Goal: Task Accomplishment & Management: Use online tool/utility

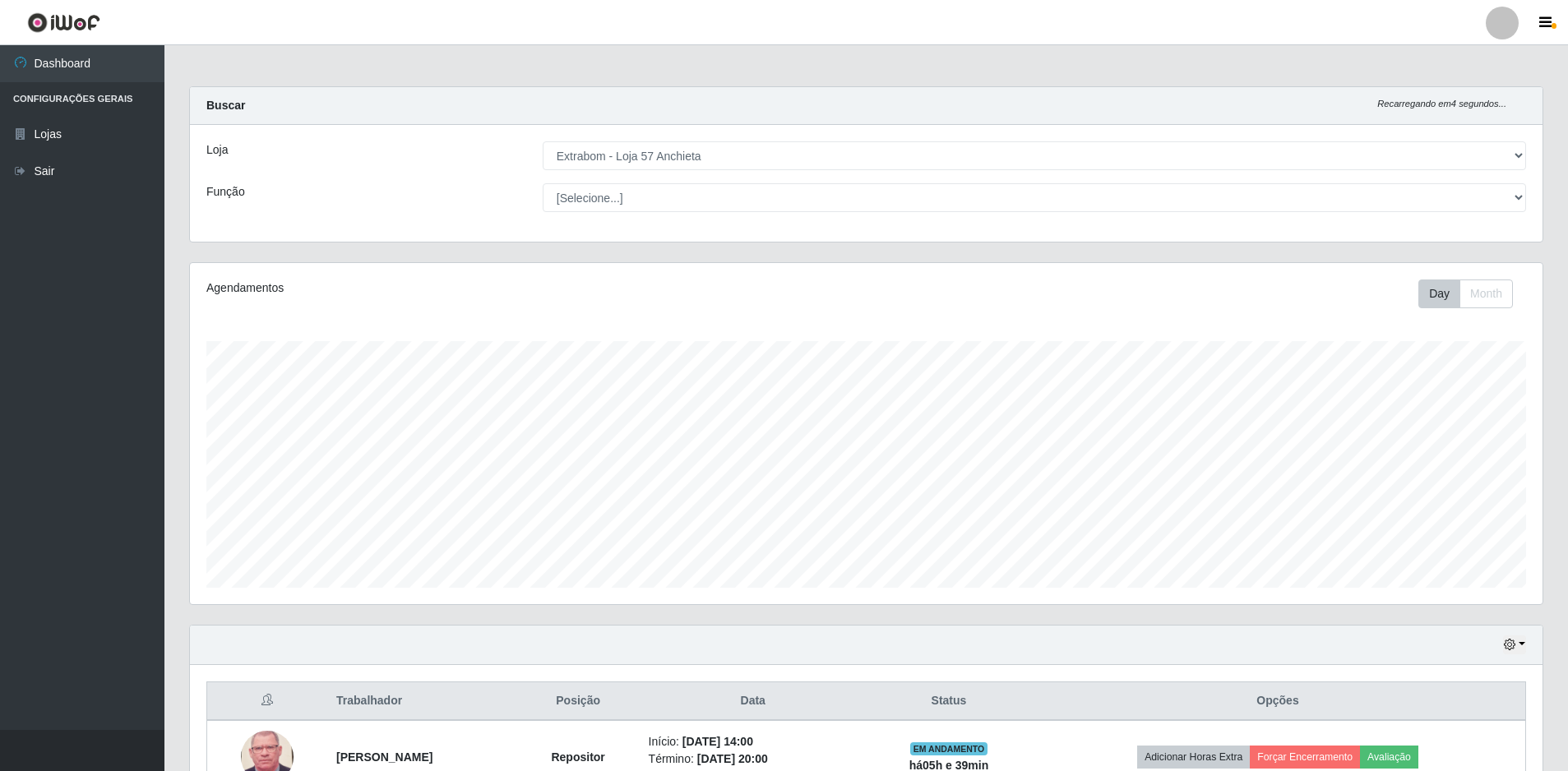
select select "470"
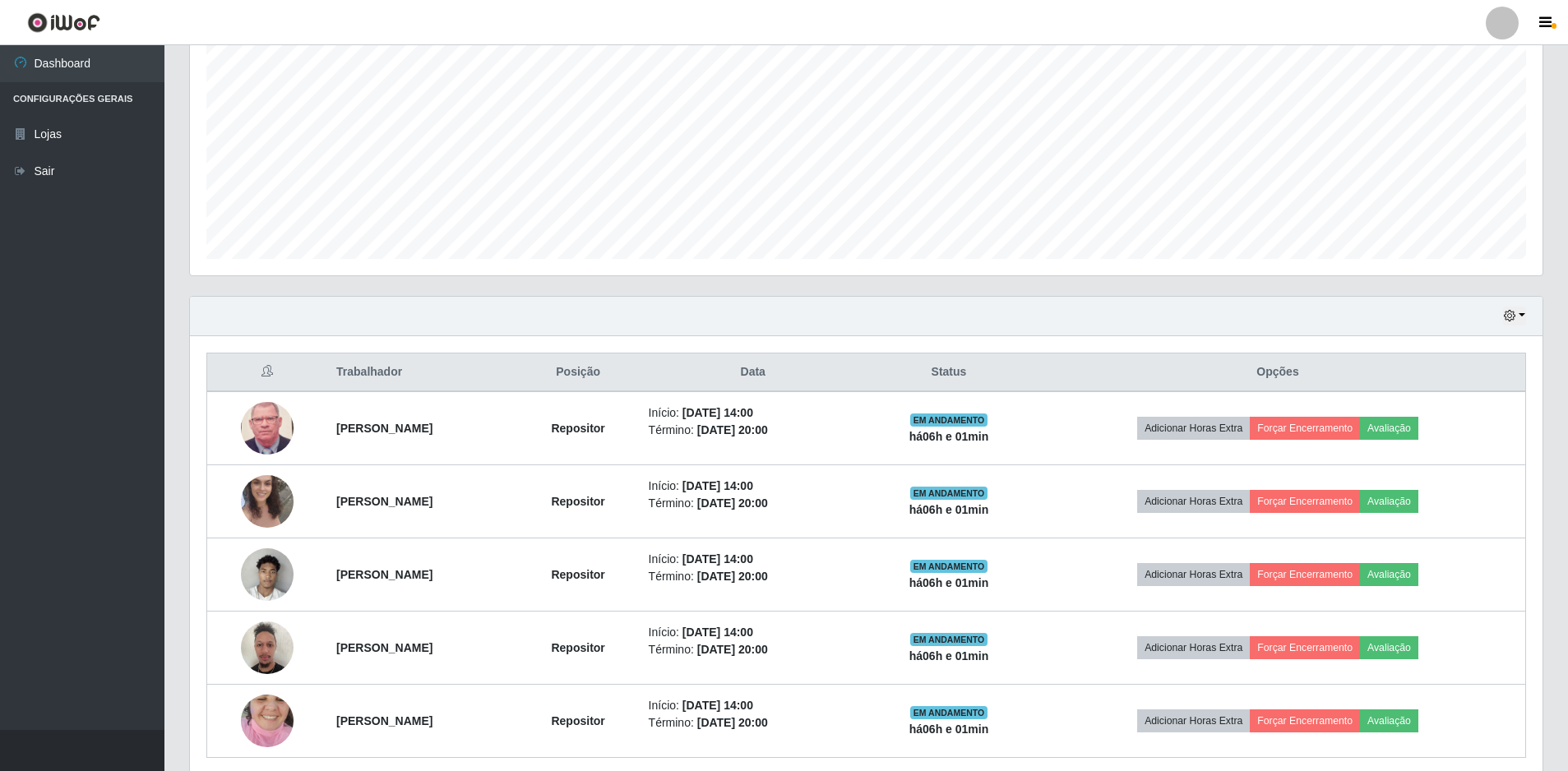
scroll to position [394, 0]
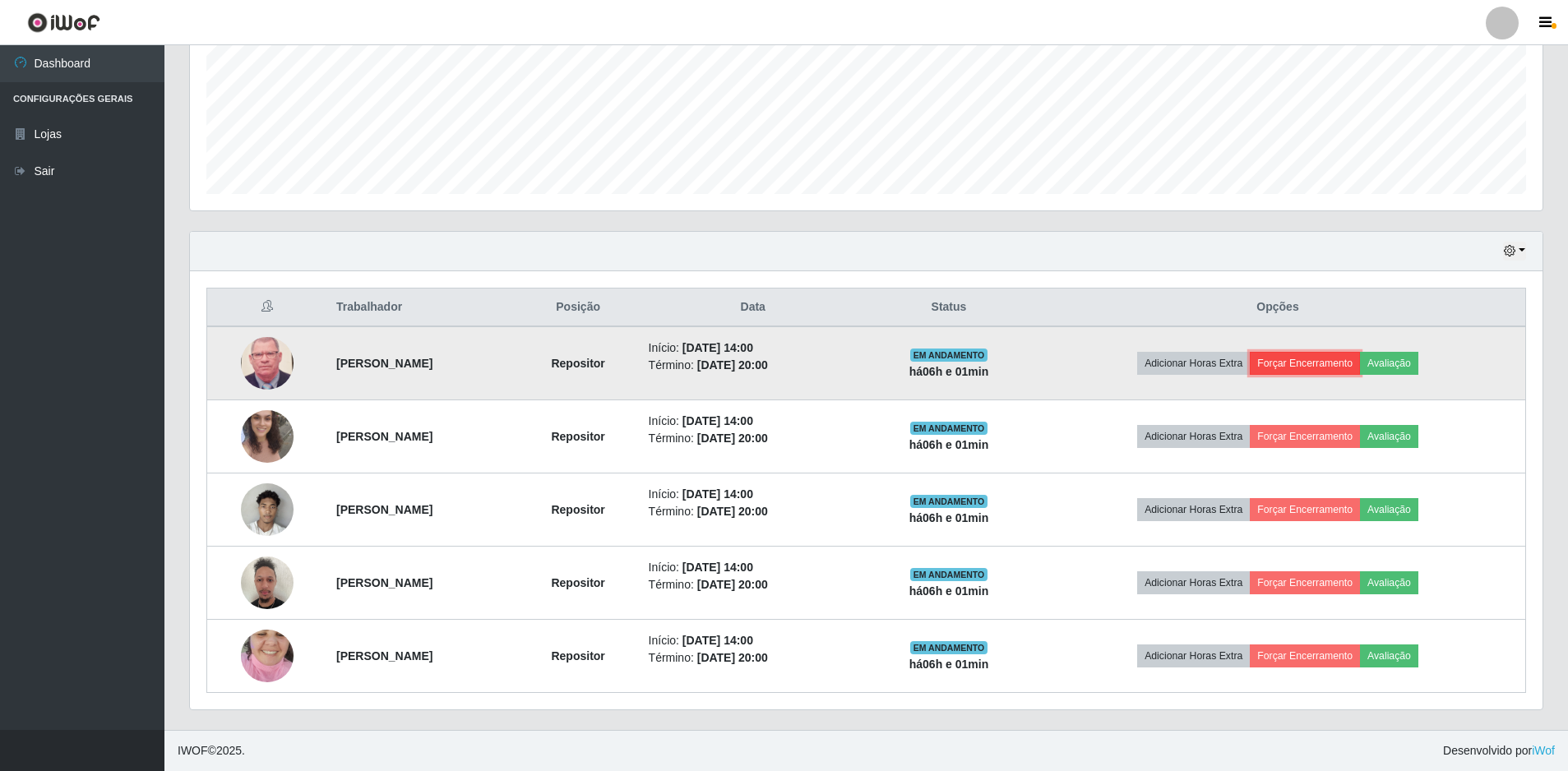
click at [1360, 367] on button "Forçar Encerramento" at bounding box center [1304, 363] width 110 height 23
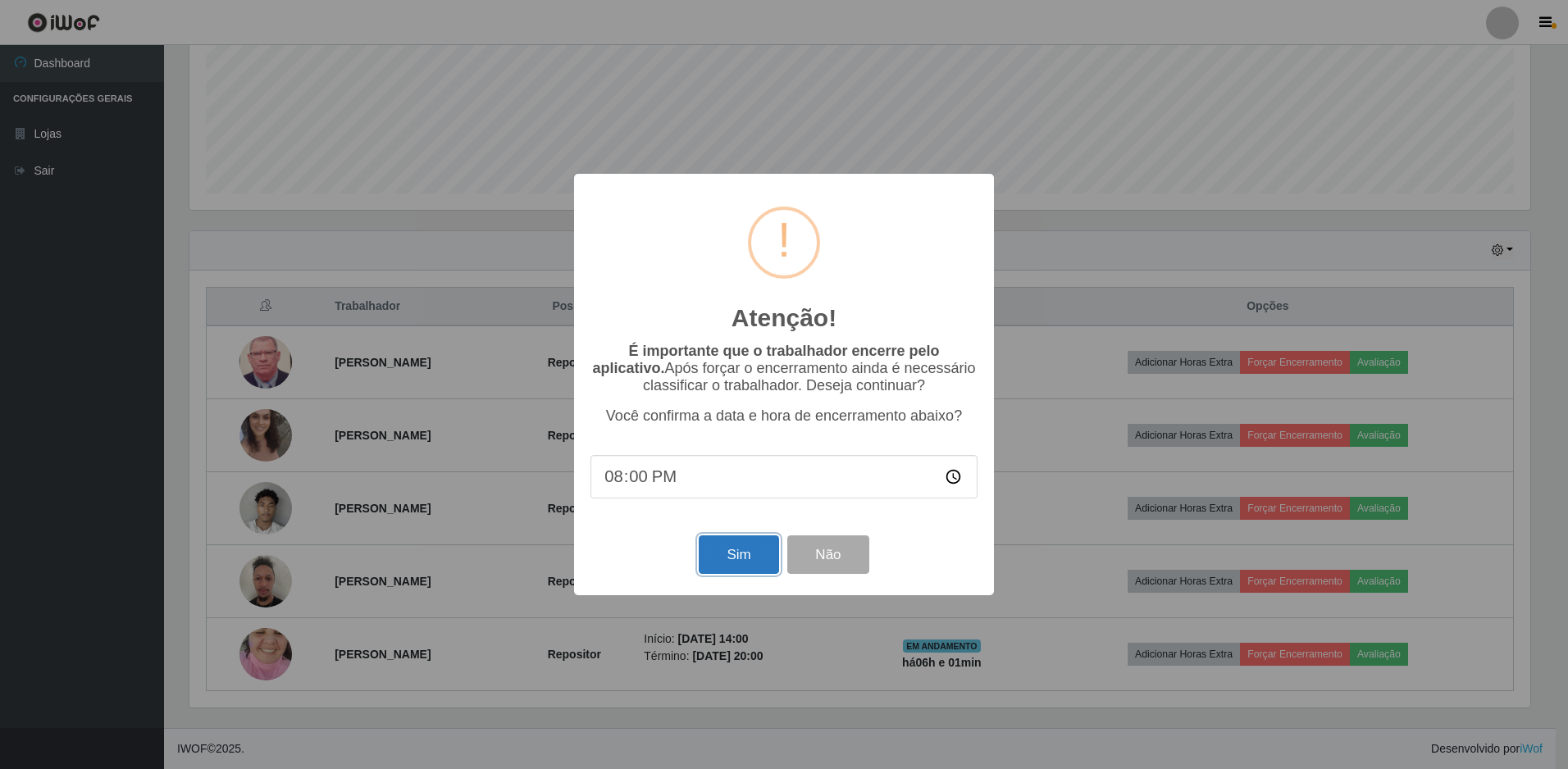
click at [729, 554] on button "Sim" at bounding box center [739, 554] width 80 height 38
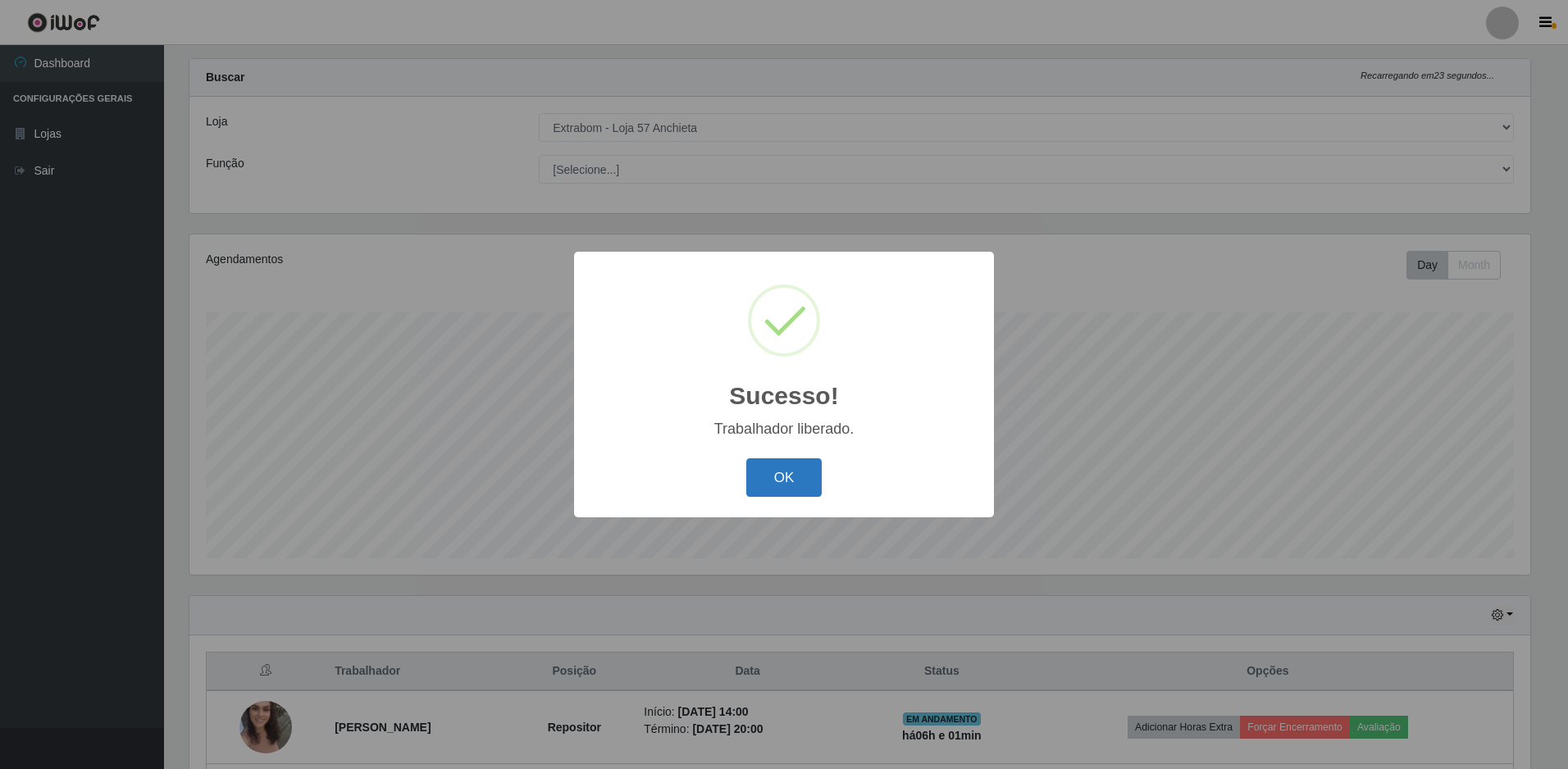
click at [763, 482] on button "OK" at bounding box center [785, 477] width 76 height 38
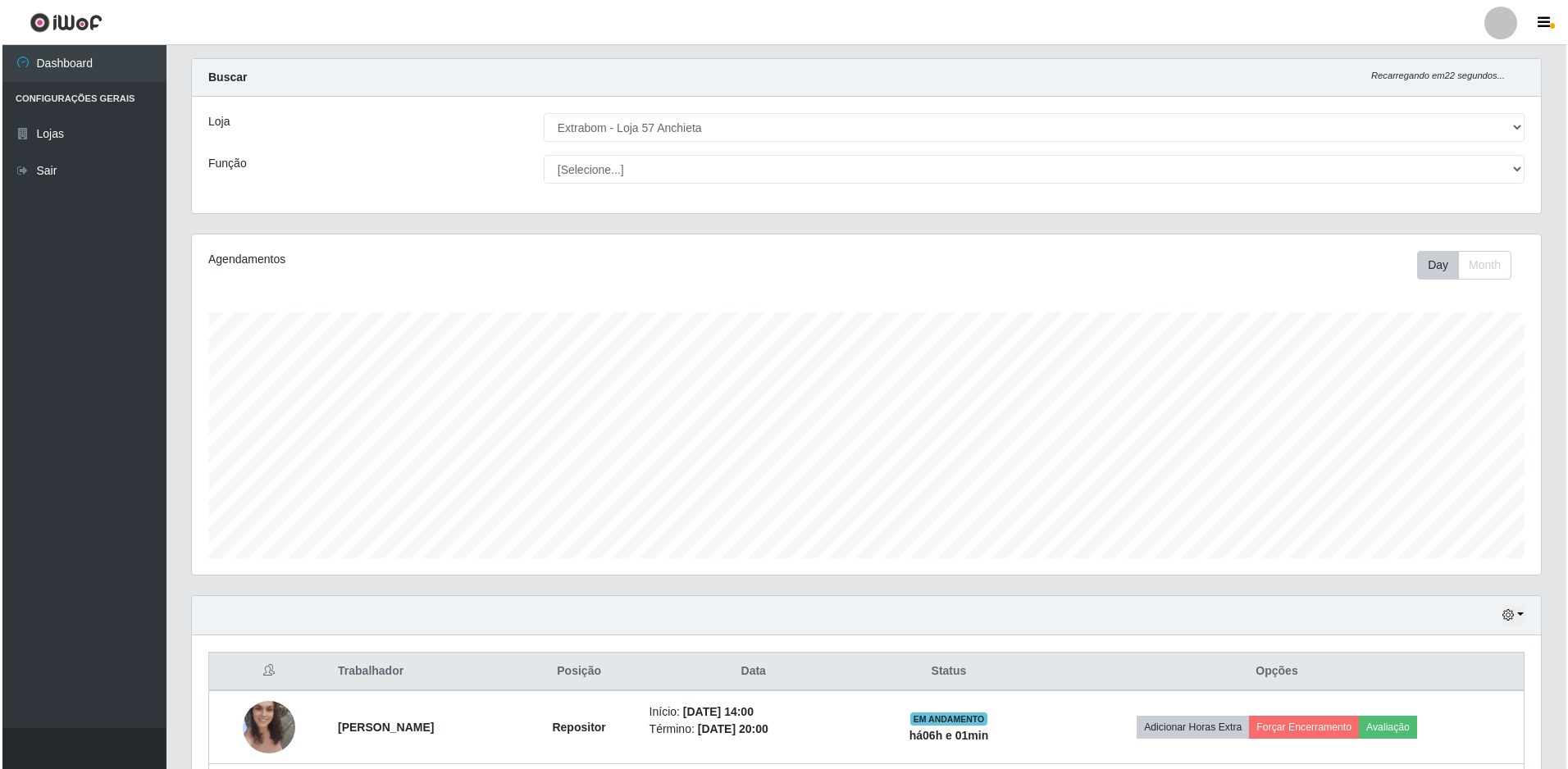
scroll to position [320, 0]
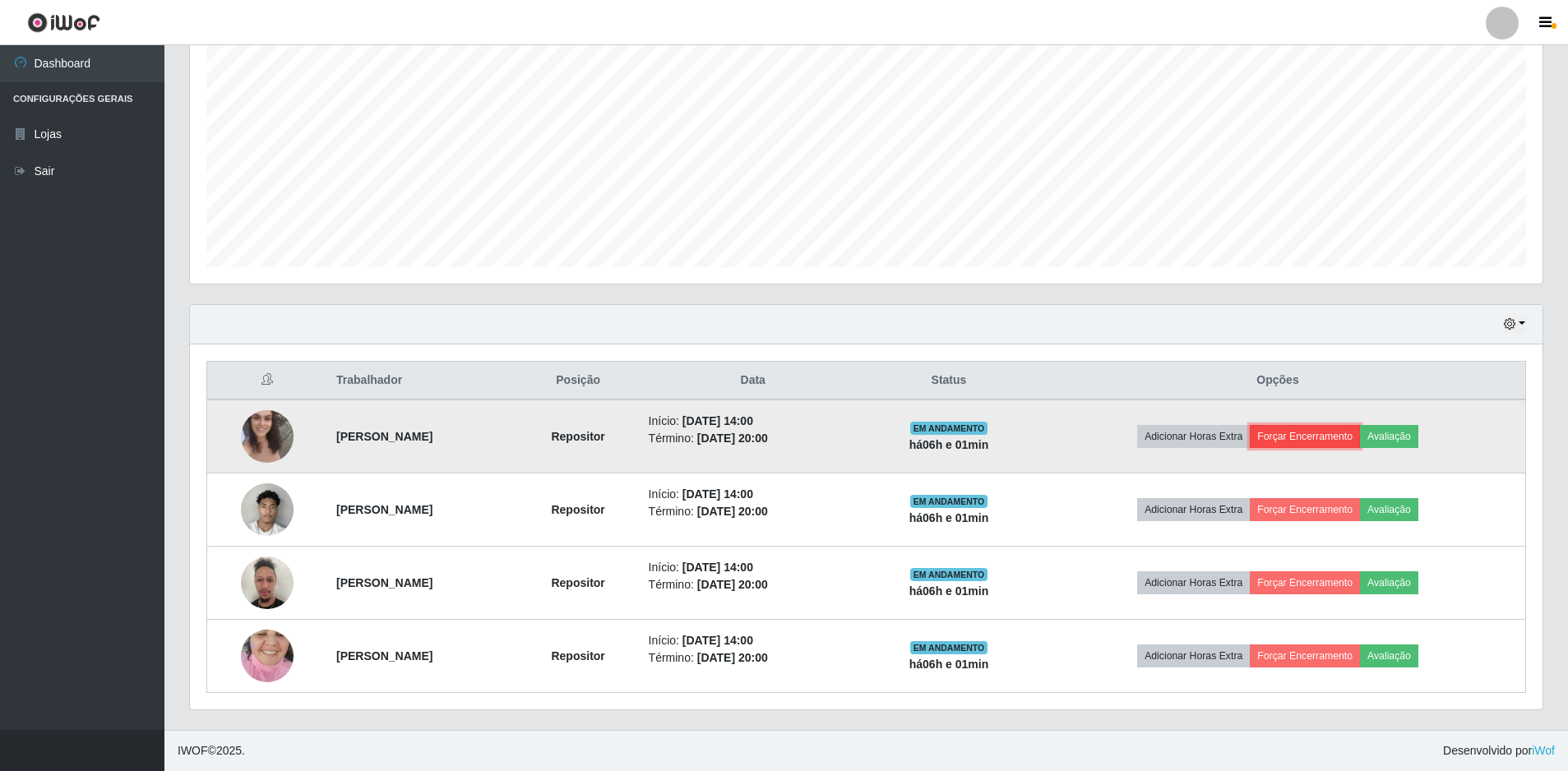
click at [1360, 438] on button "Forçar Encerramento" at bounding box center [1304, 436] width 110 height 23
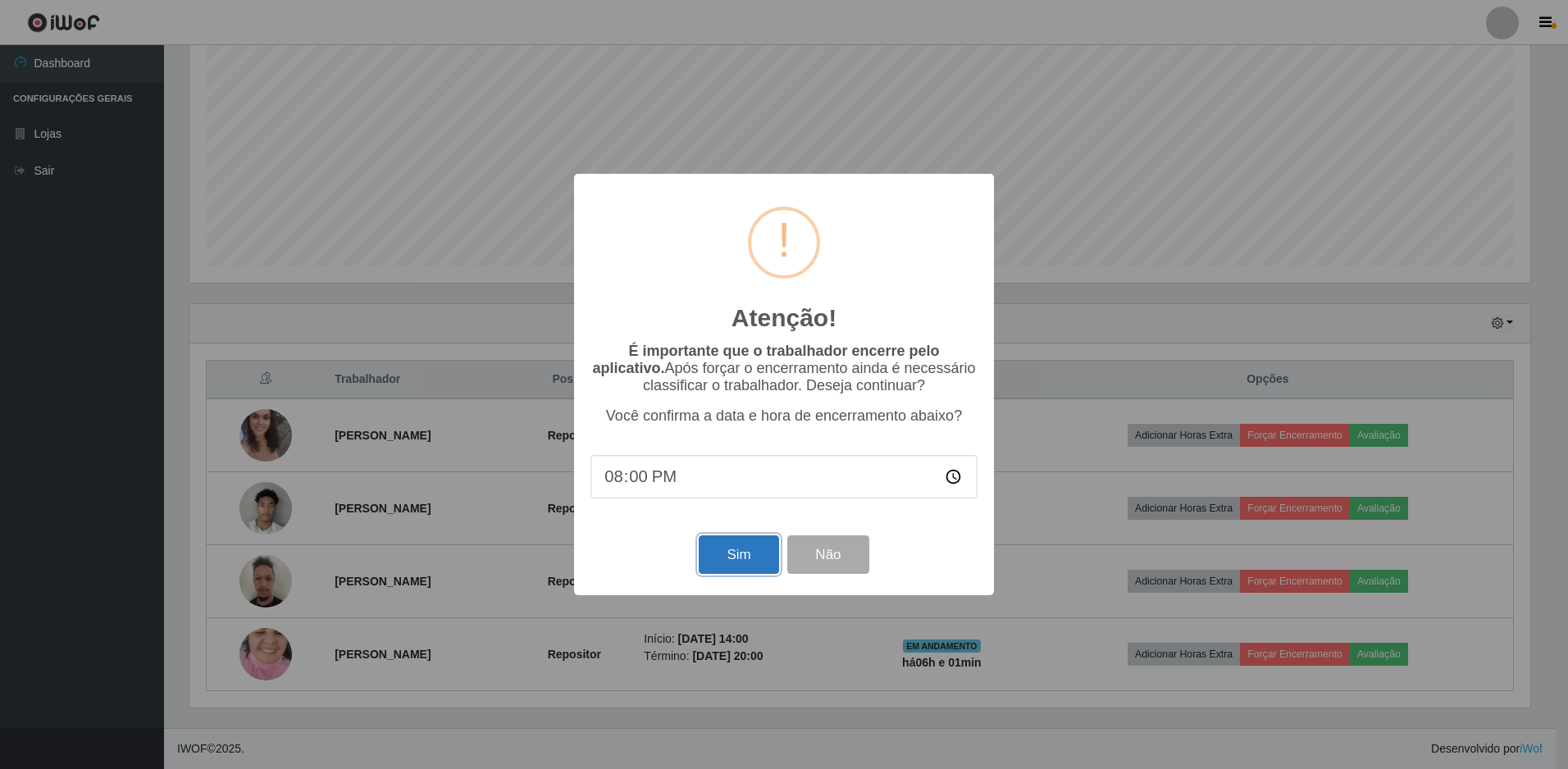
click at [702, 553] on button "Sim" at bounding box center [739, 554] width 80 height 38
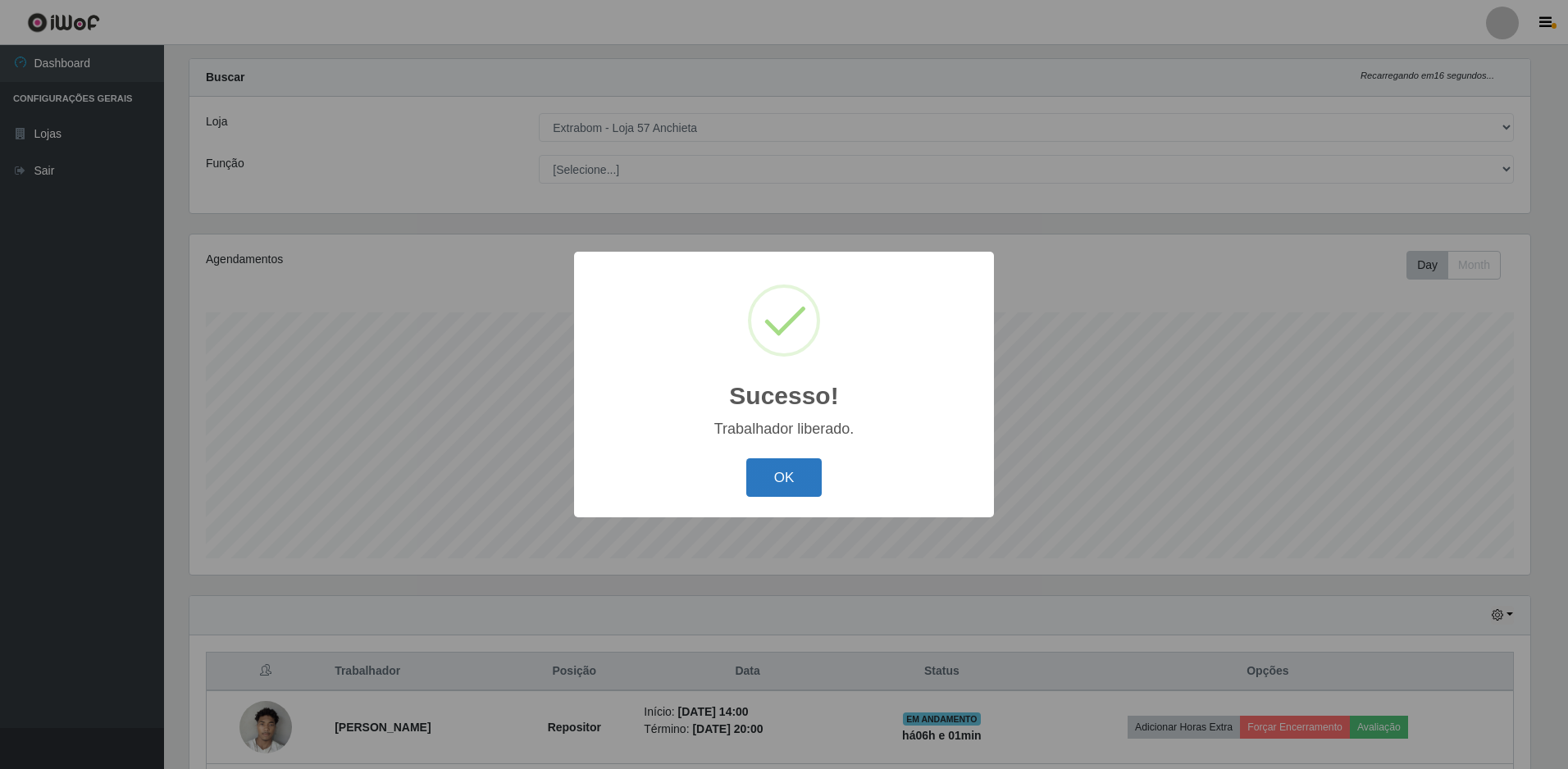
click at [789, 486] on button "OK" at bounding box center [785, 477] width 76 height 38
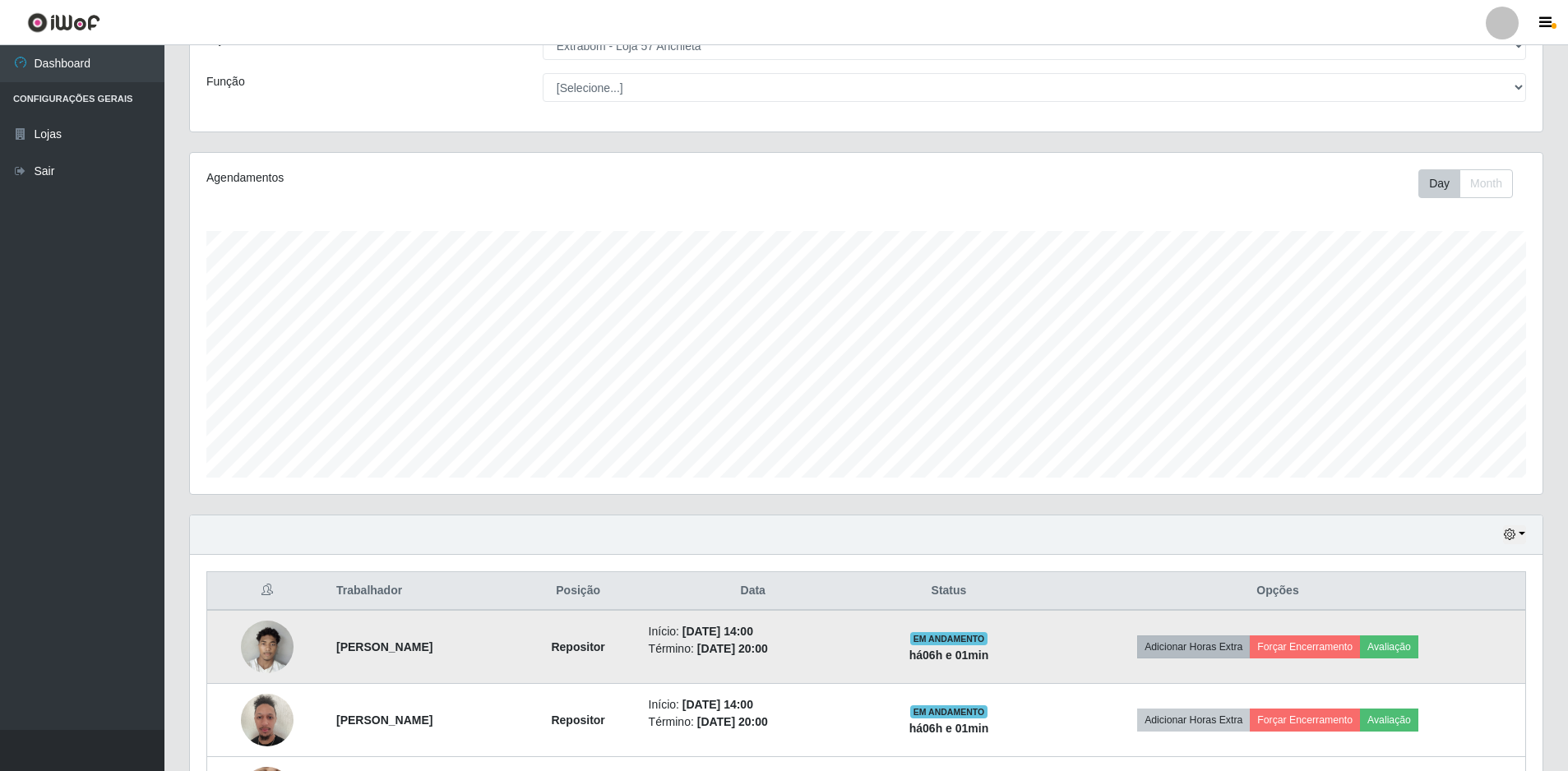
scroll to position [247, 0]
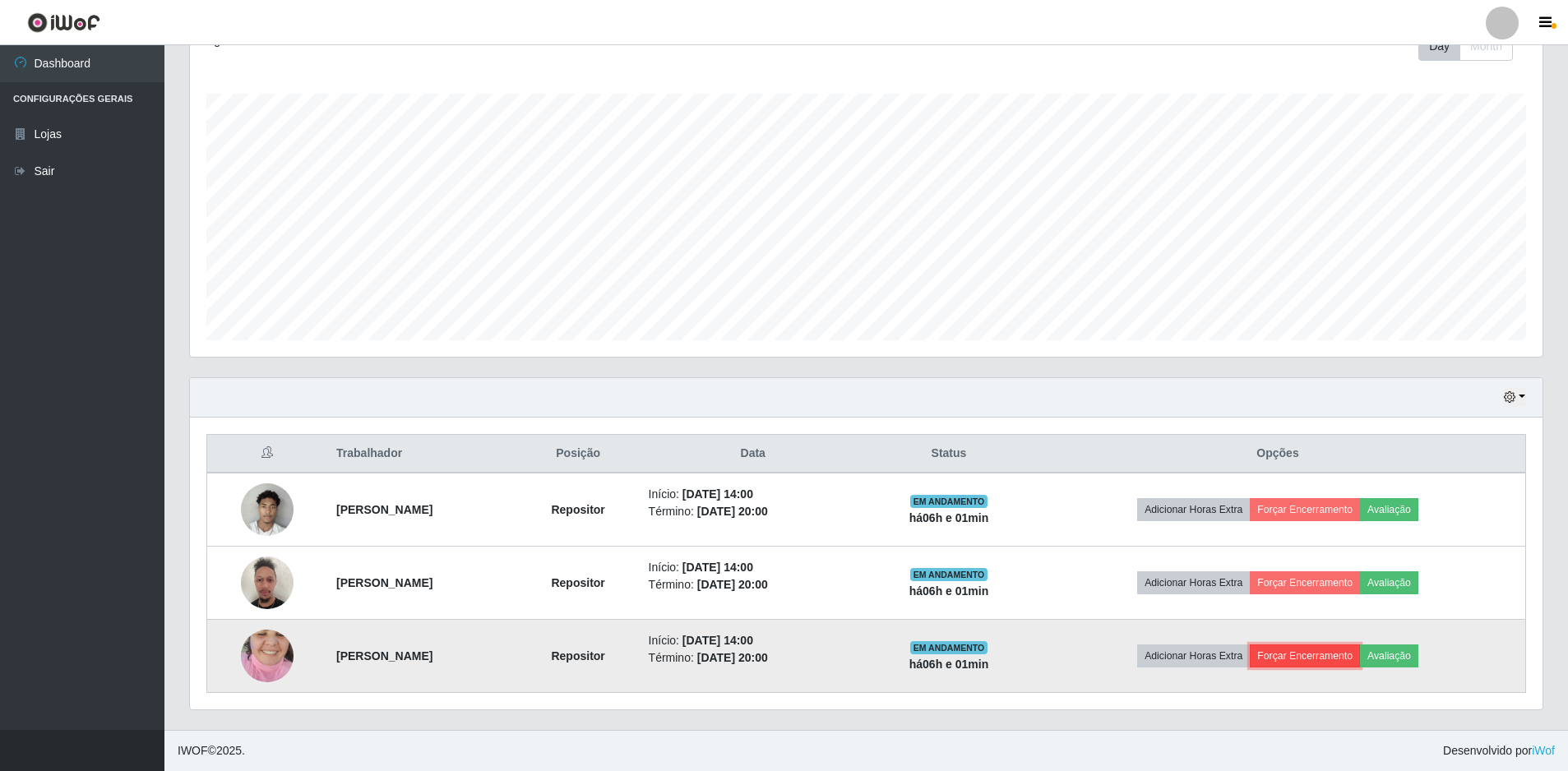
click at [1358, 660] on button "Forçar Encerramento" at bounding box center [1304, 656] width 110 height 23
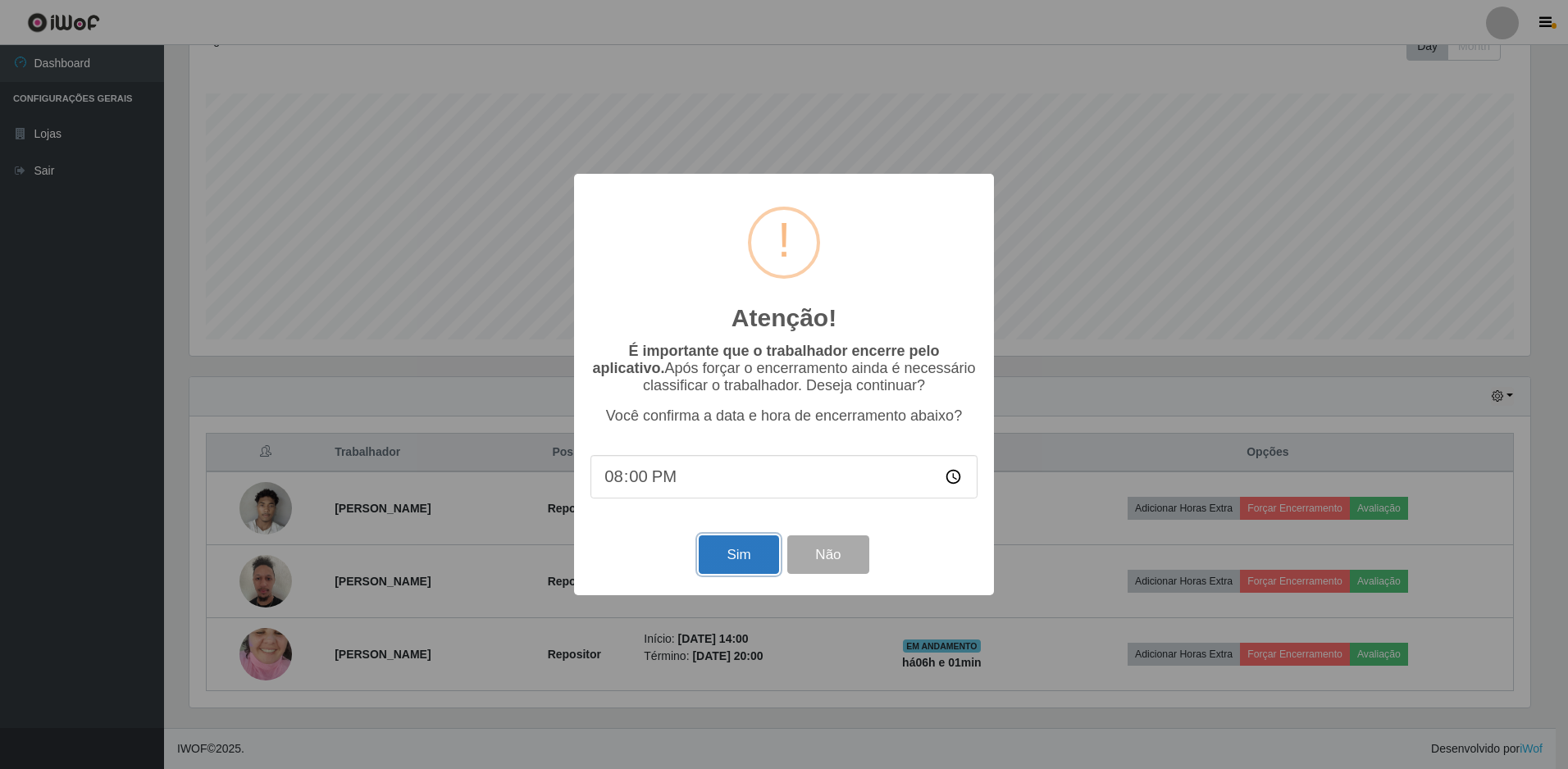
click at [747, 563] on button "Sim" at bounding box center [739, 554] width 80 height 38
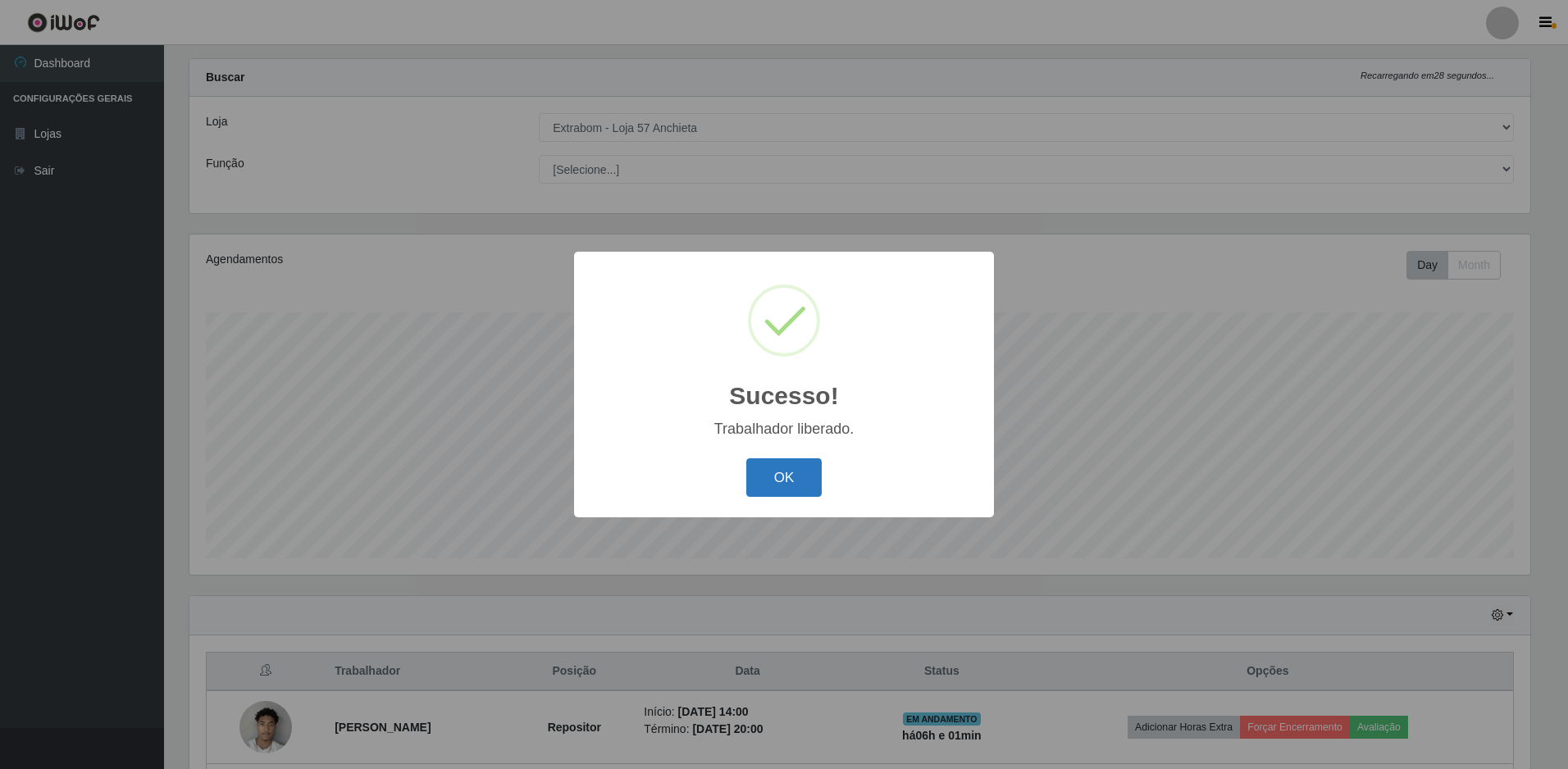
click at [790, 495] on button "OK" at bounding box center [785, 477] width 76 height 38
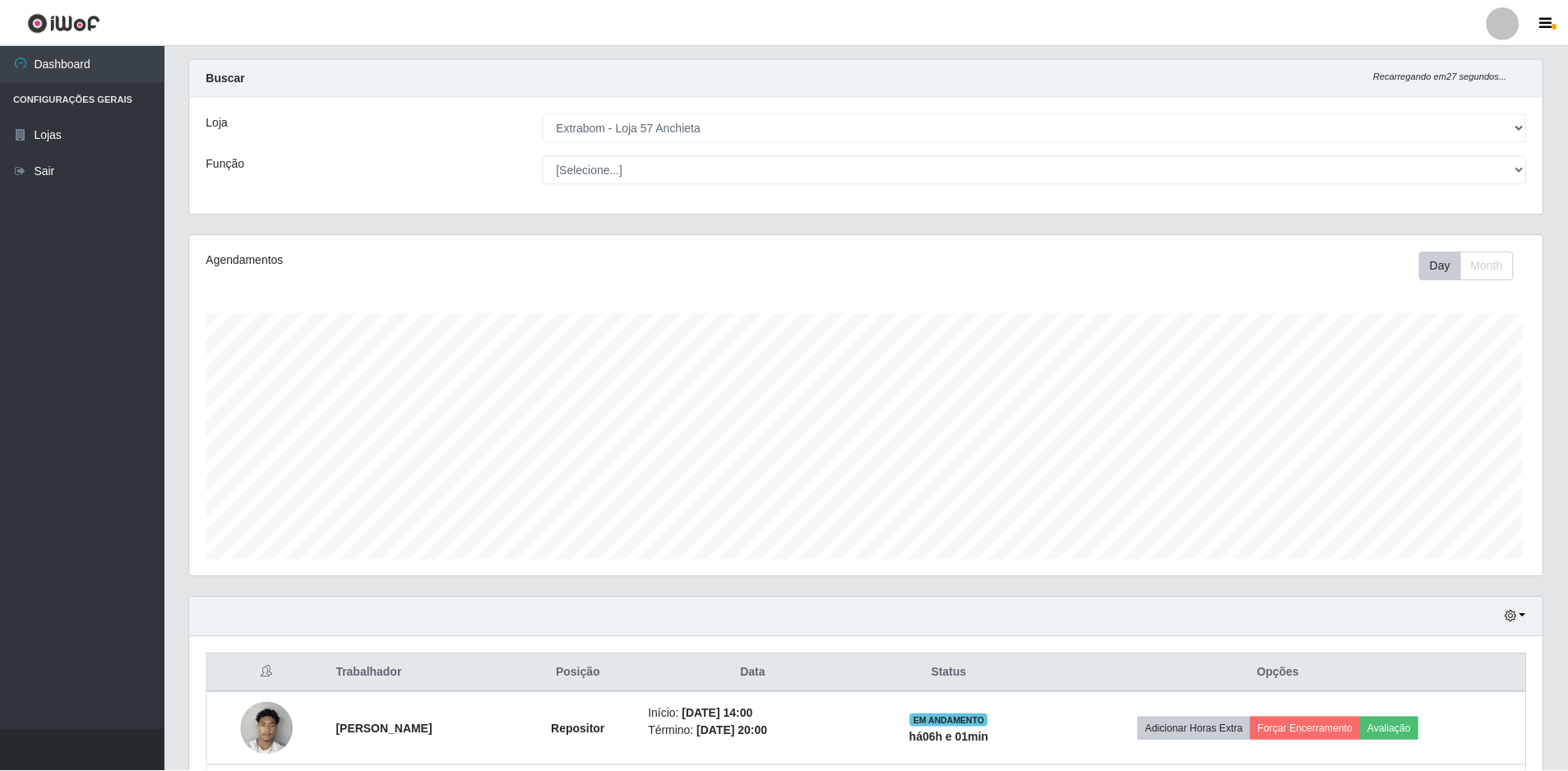
scroll to position [0, 0]
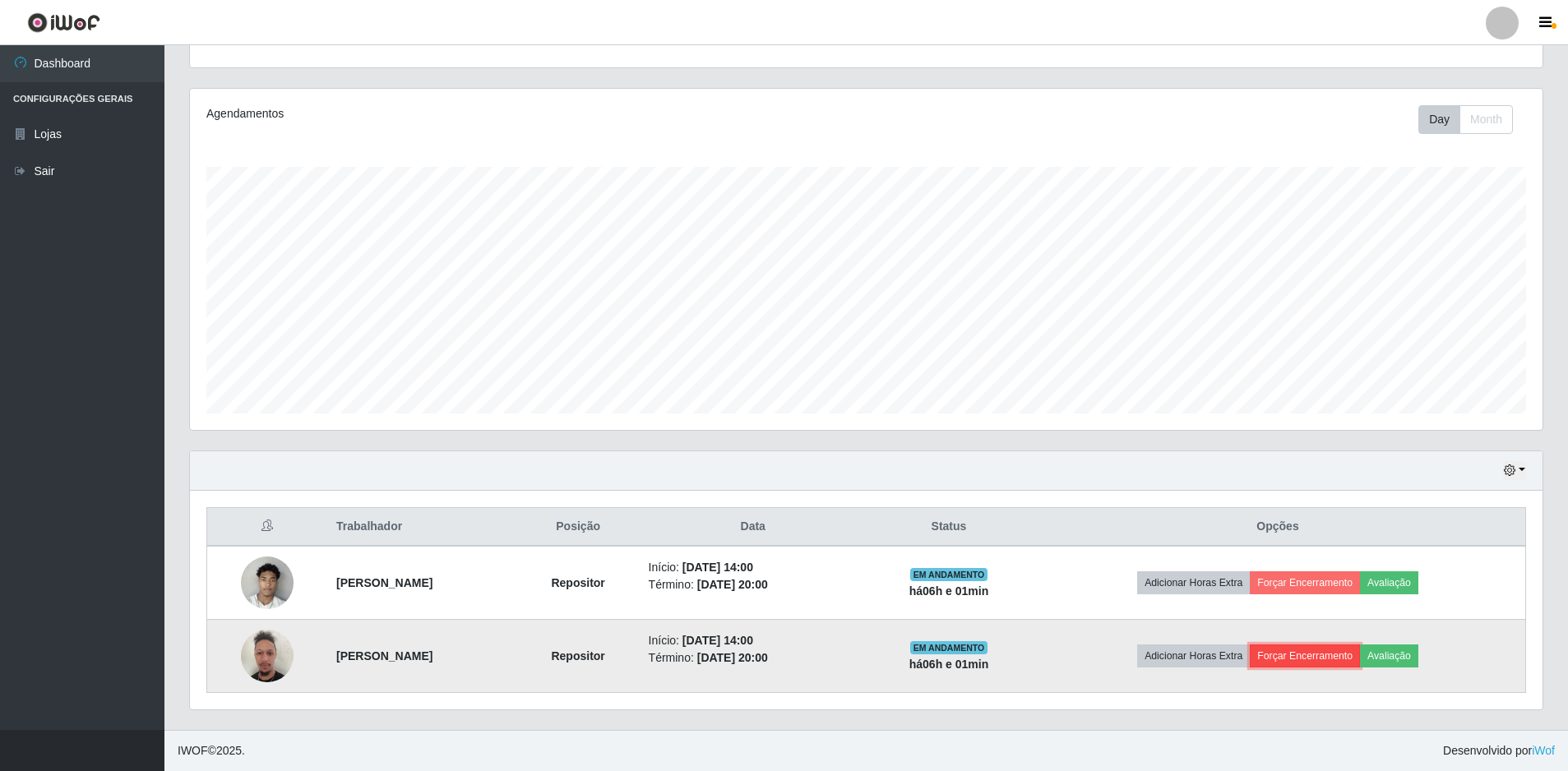
click at [1336, 658] on button "Forçar Encerramento" at bounding box center [1304, 656] width 110 height 23
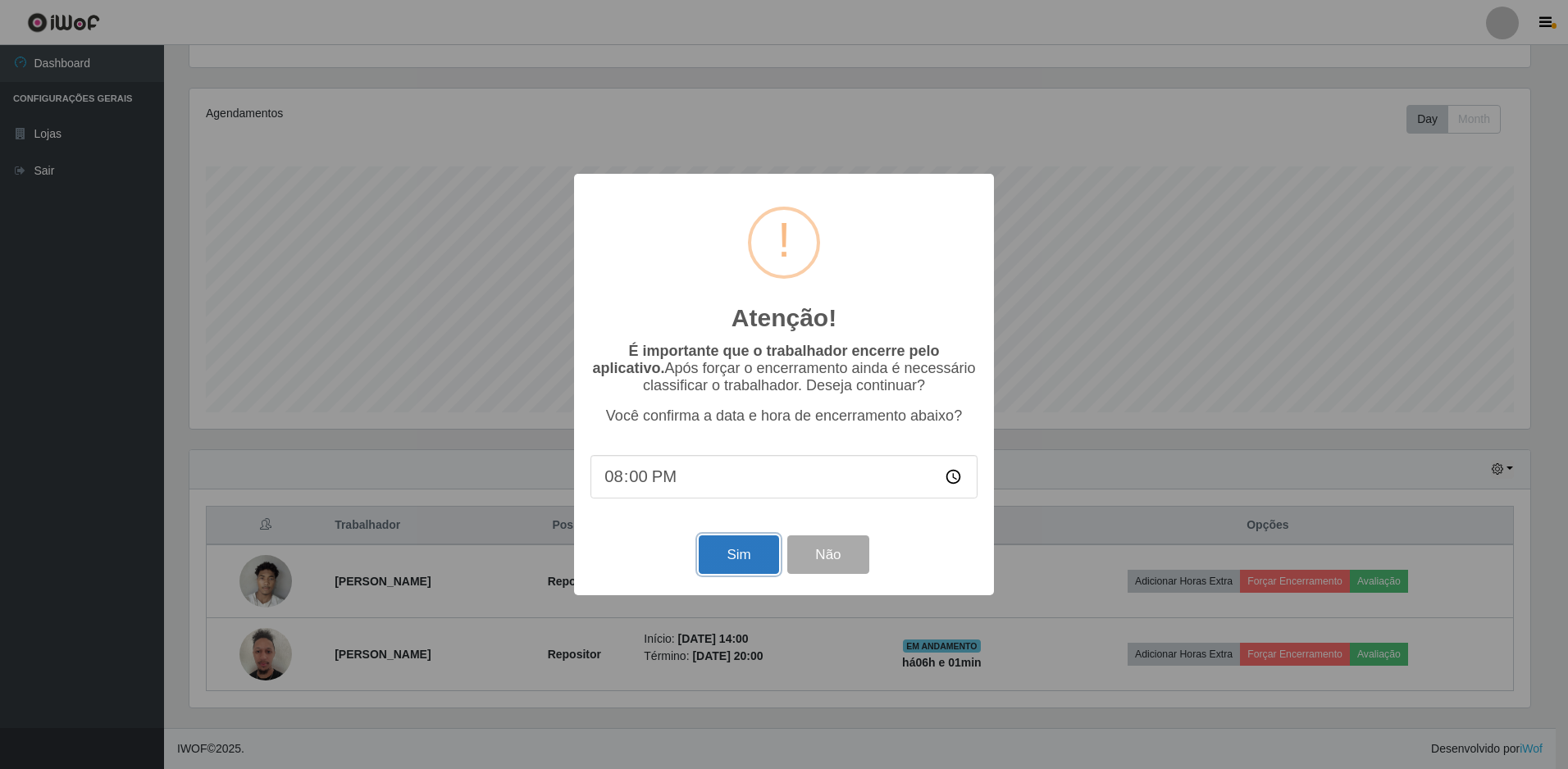
click at [755, 554] on button "Sim" at bounding box center [739, 554] width 80 height 38
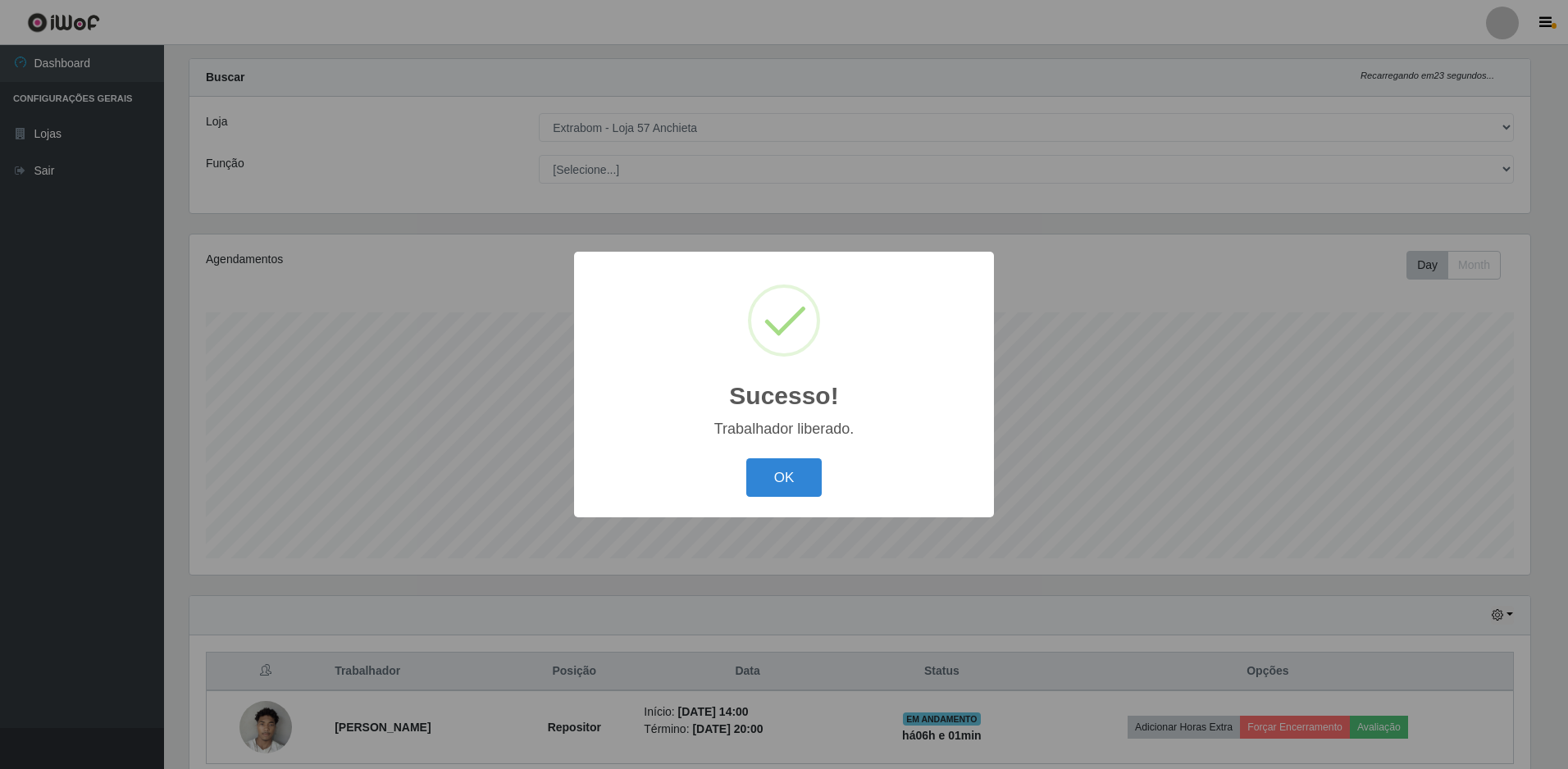
click at [770, 456] on div "OK Cancel" at bounding box center [784, 478] width 387 height 47
click at [776, 488] on button "OK" at bounding box center [785, 477] width 76 height 38
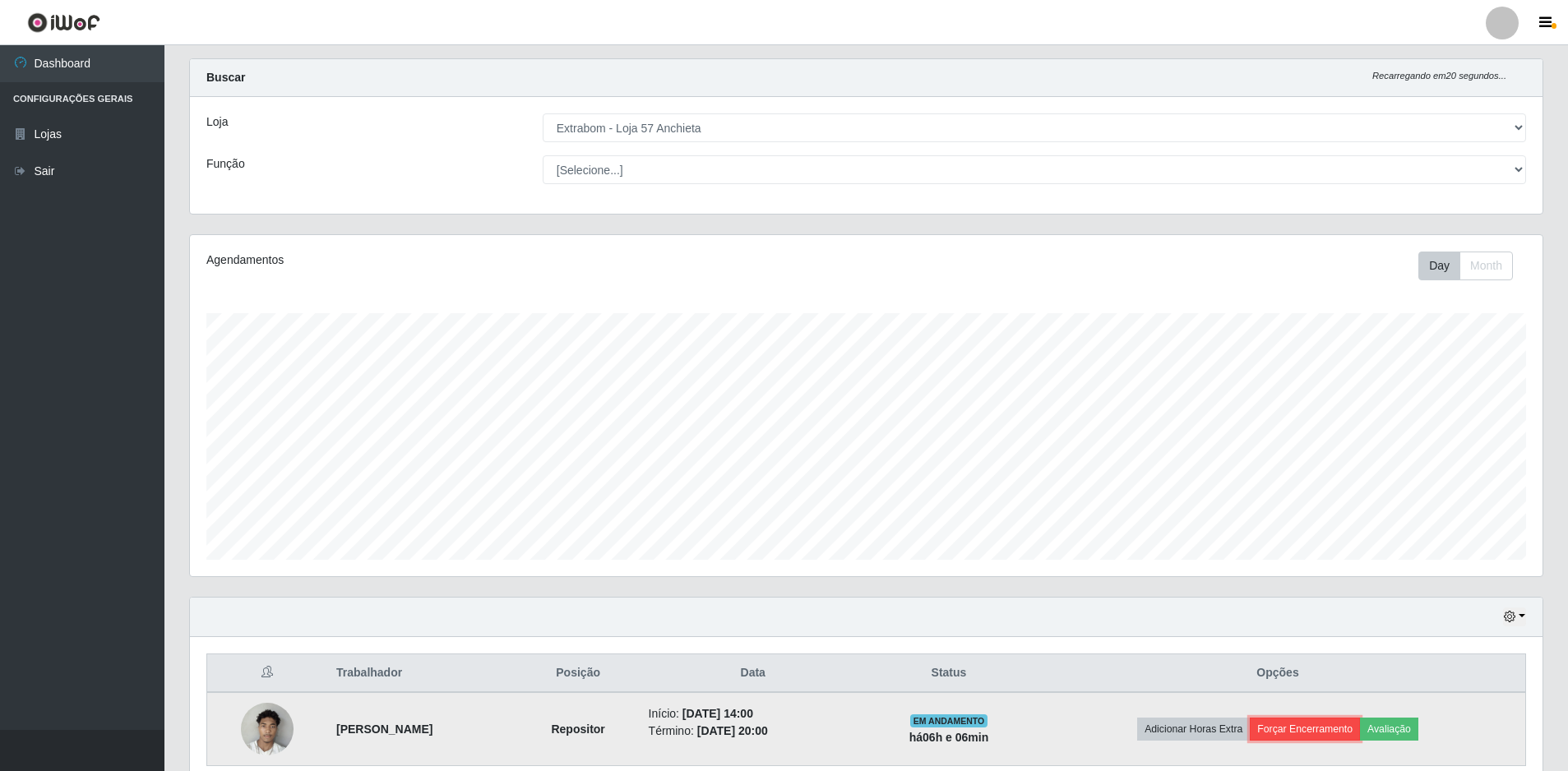
click at [1336, 733] on button "Forçar Encerramento" at bounding box center [1304, 729] width 110 height 23
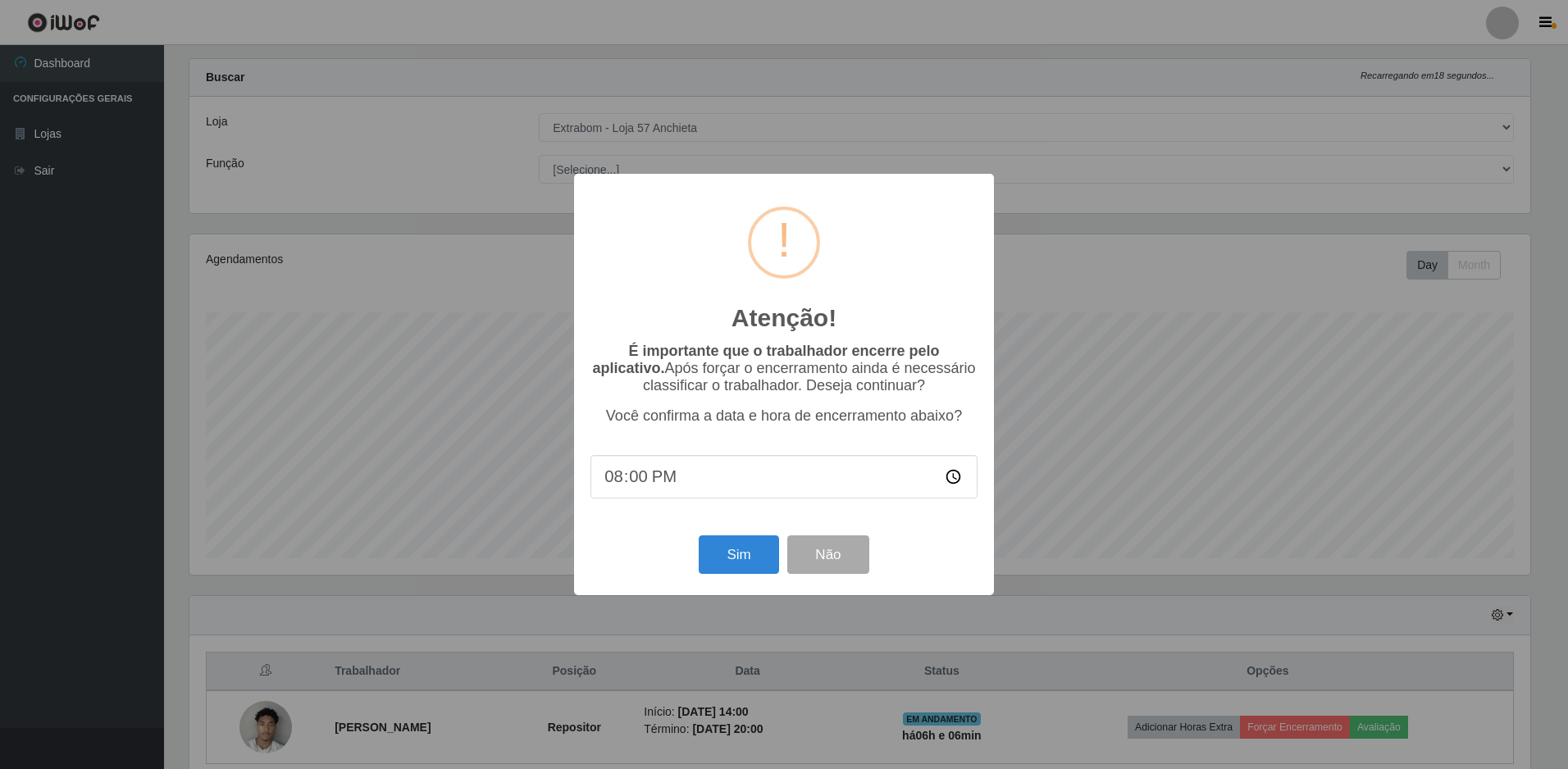
type input "20:05"
click at [748, 550] on button "Sim" at bounding box center [739, 554] width 80 height 38
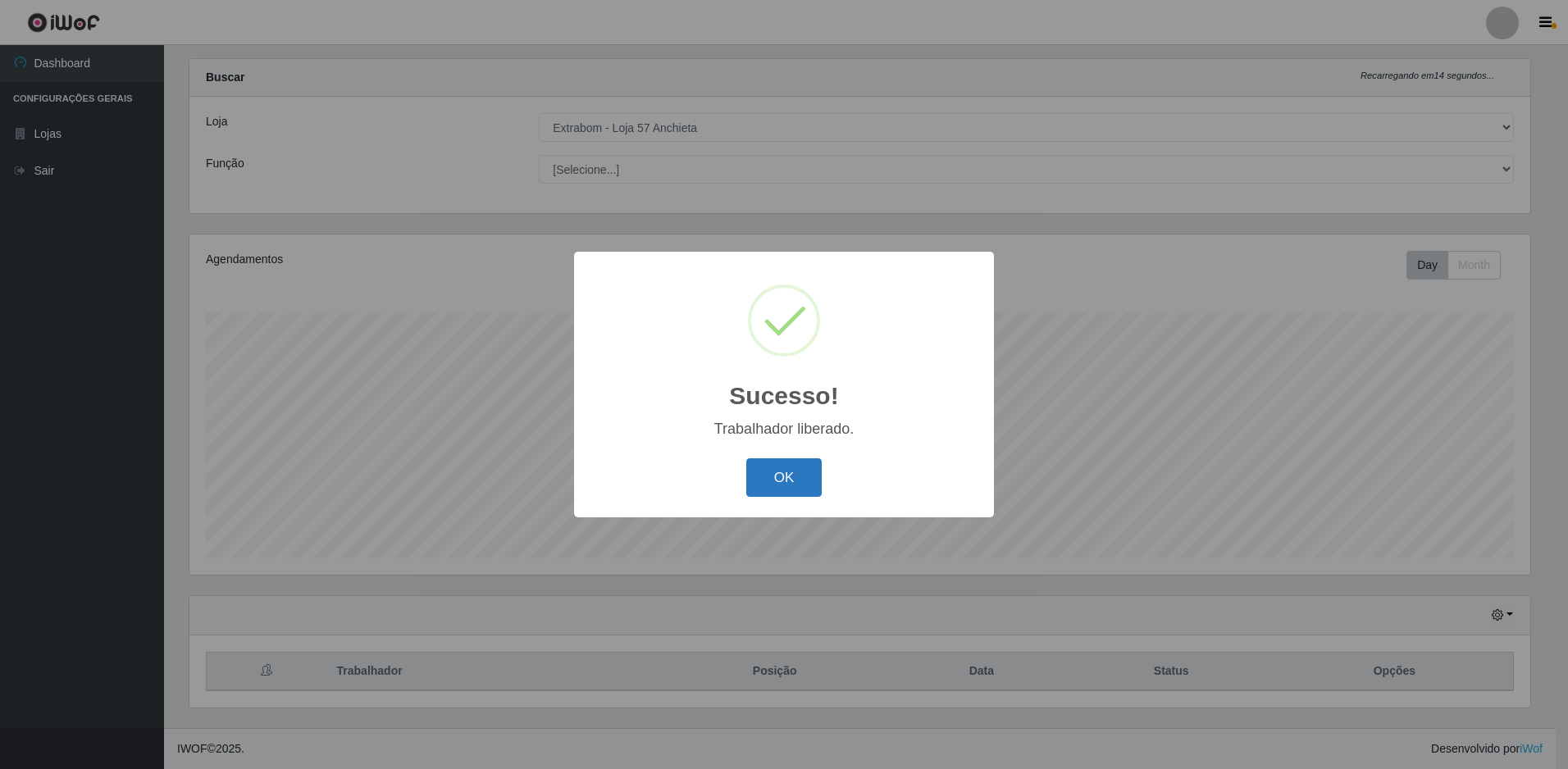
click at [794, 481] on button "OK" at bounding box center [785, 477] width 76 height 38
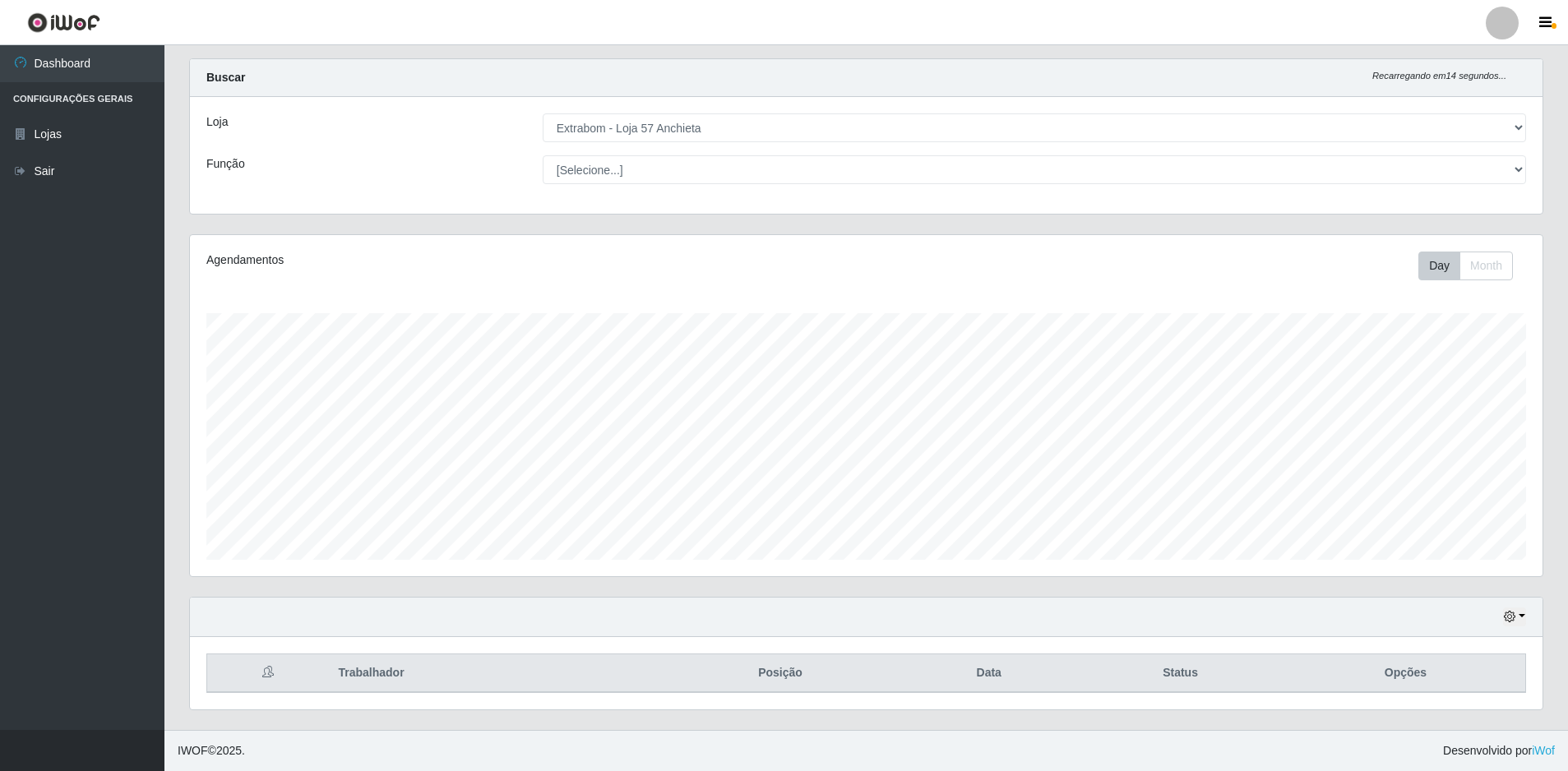
scroll to position [341, 1352]
